Goal: Find contact information: Find contact information

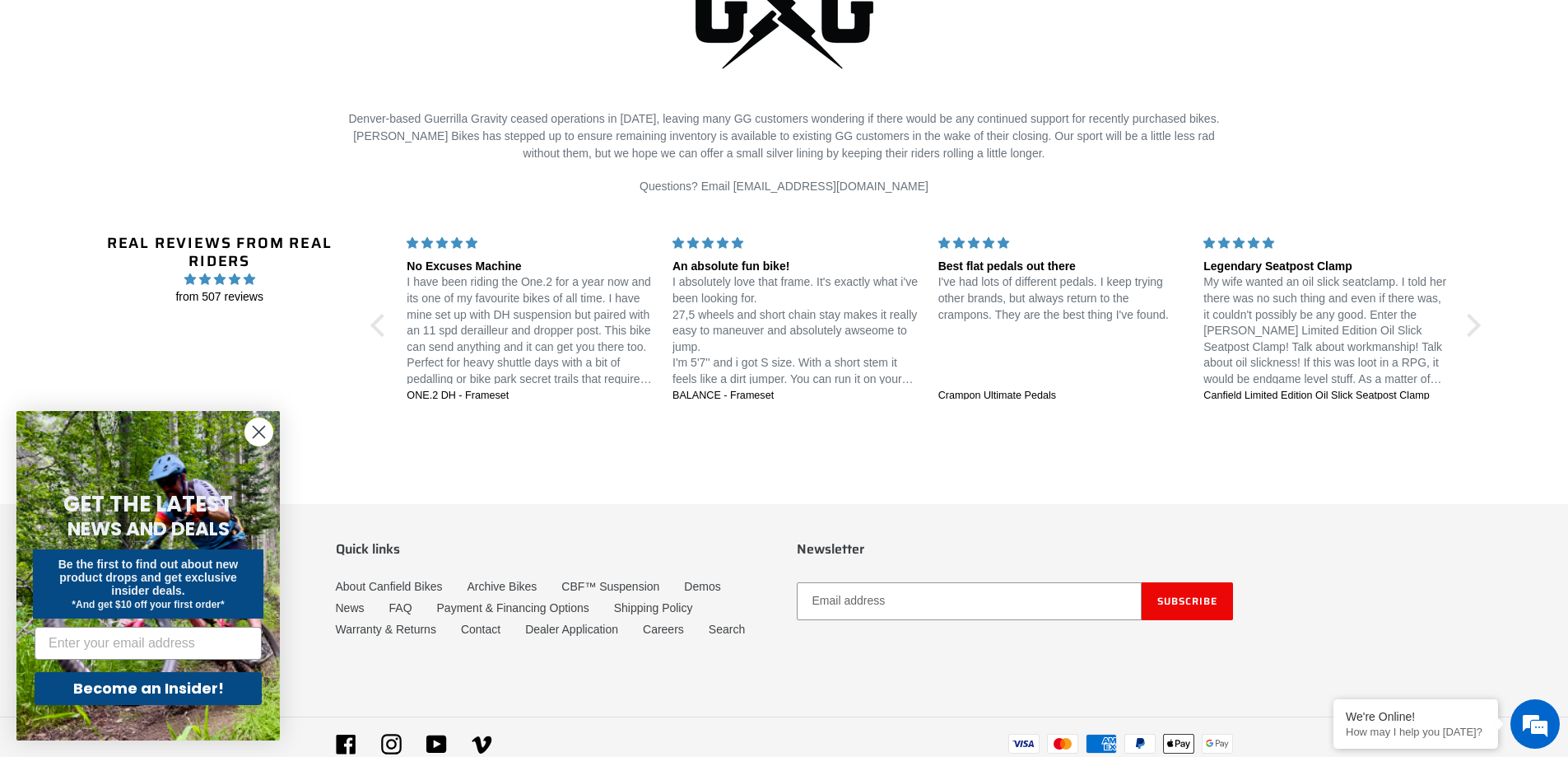
scroll to position [3915, 0]
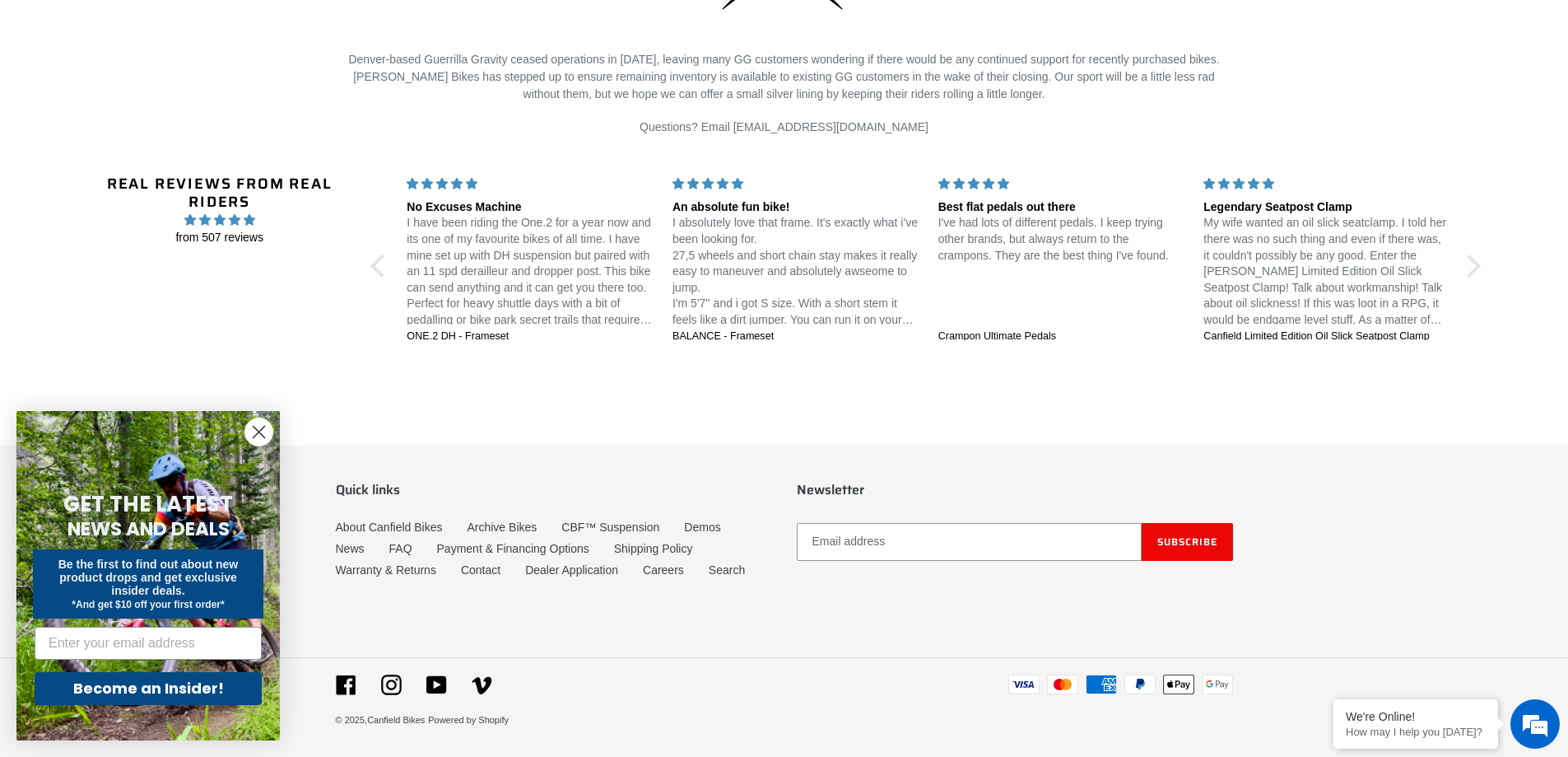
click at [263, 430] on circle "Close dialog" at bounding box center [259, 431] width 27 height 28
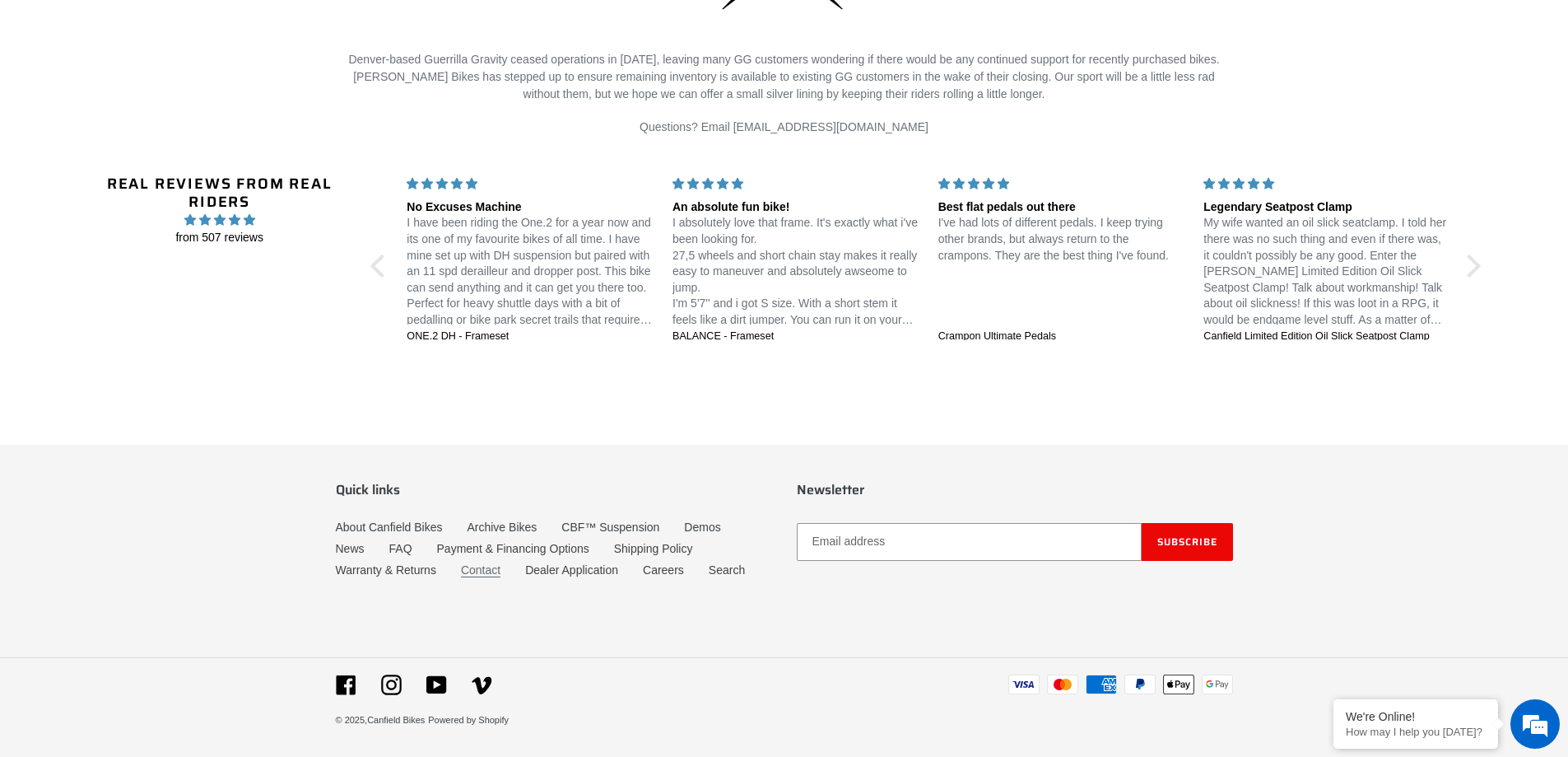
click at [479, 569] on link "Contact" at bounding box center [481, 571] width 40 height 14
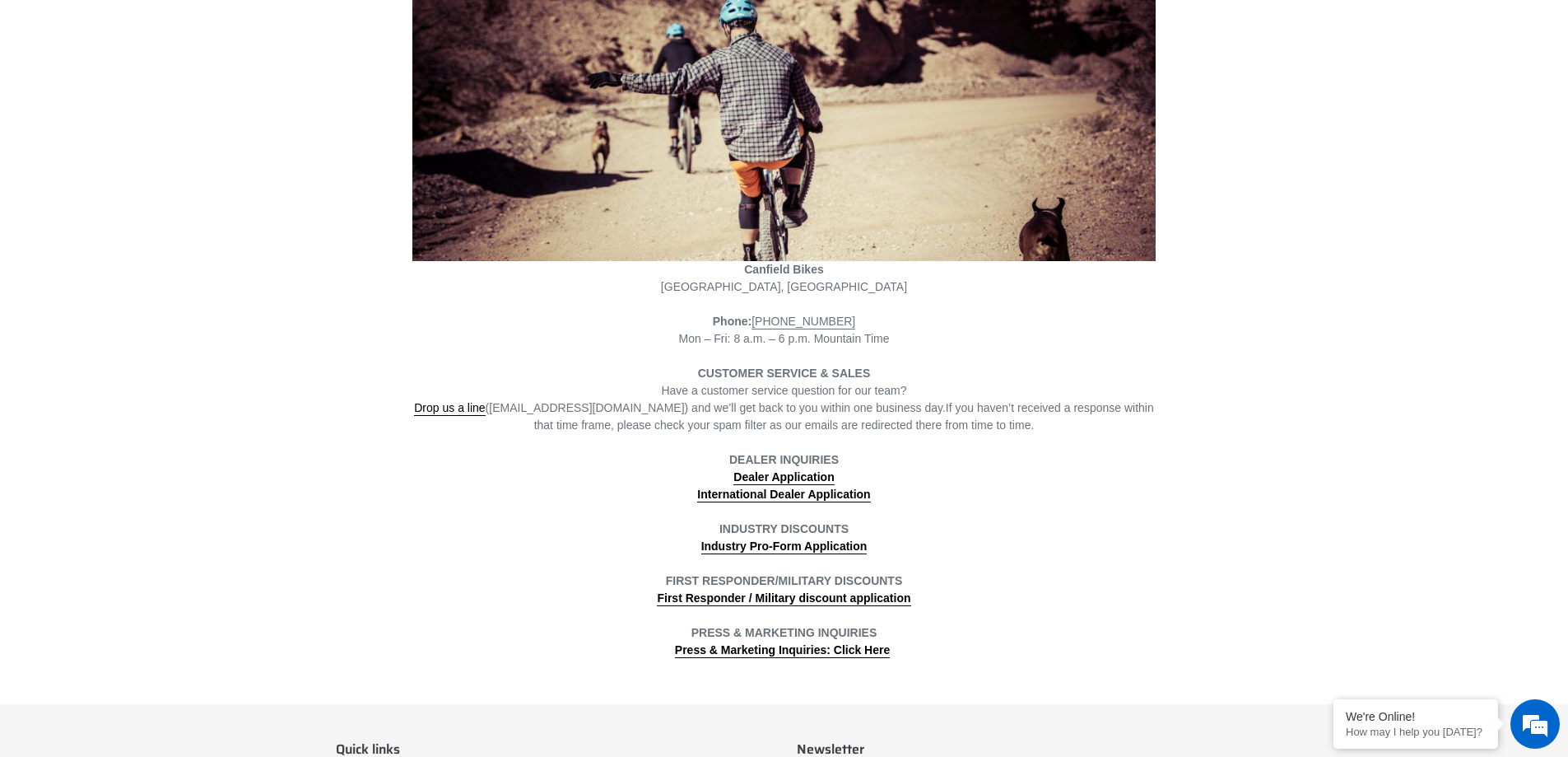
click at [644, 422] on div "Have a customer service question for our team? Drop us a line (info@canfieldbik…" at bounding box center [784, 408] width 743 height 51
